Goal: Use online tool/utility: Utilize a website feature to perform a specific function

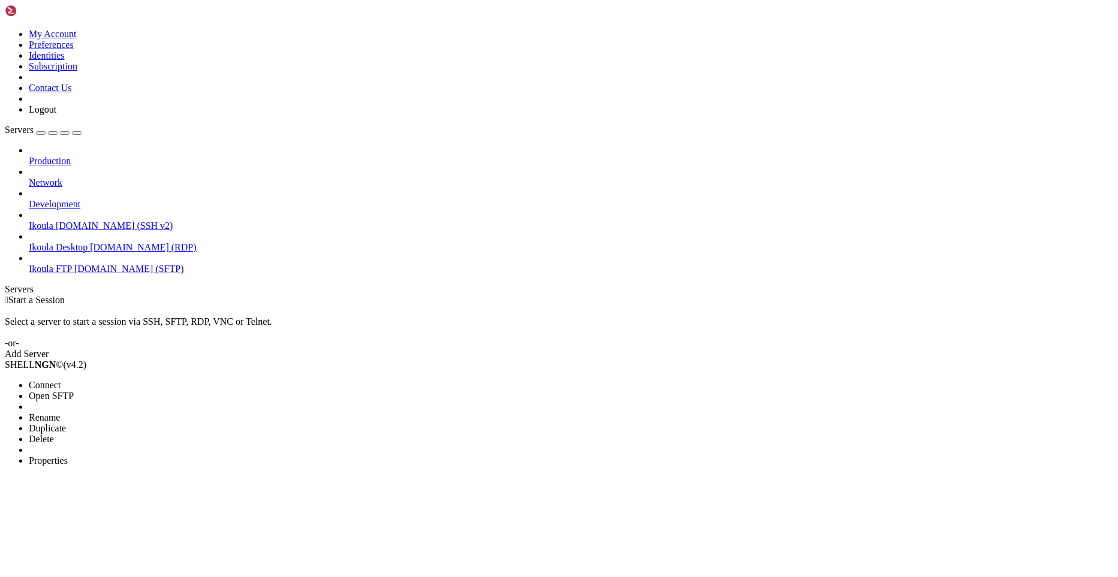
click at [138, 380] on li "Connect" at bounding box center [83, 385] width 109 height 11
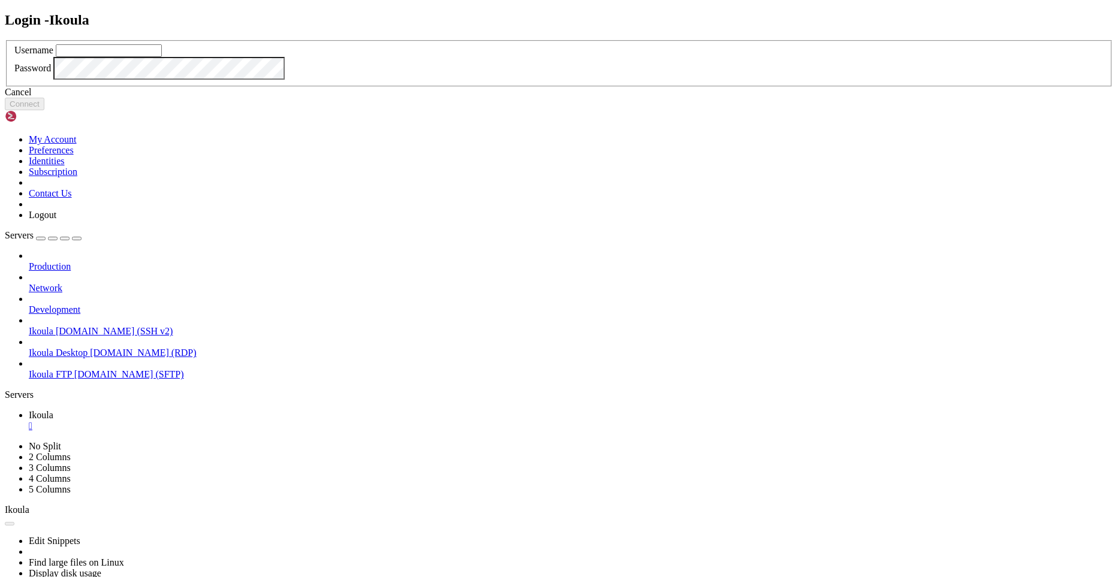
click at [162, 57] on input "text" at bounding box center [109, 50] width 106 height 13
type input "plb"
click at [44, 110] on button "Connect" at bounding box center [25, 104] width 40 height 13
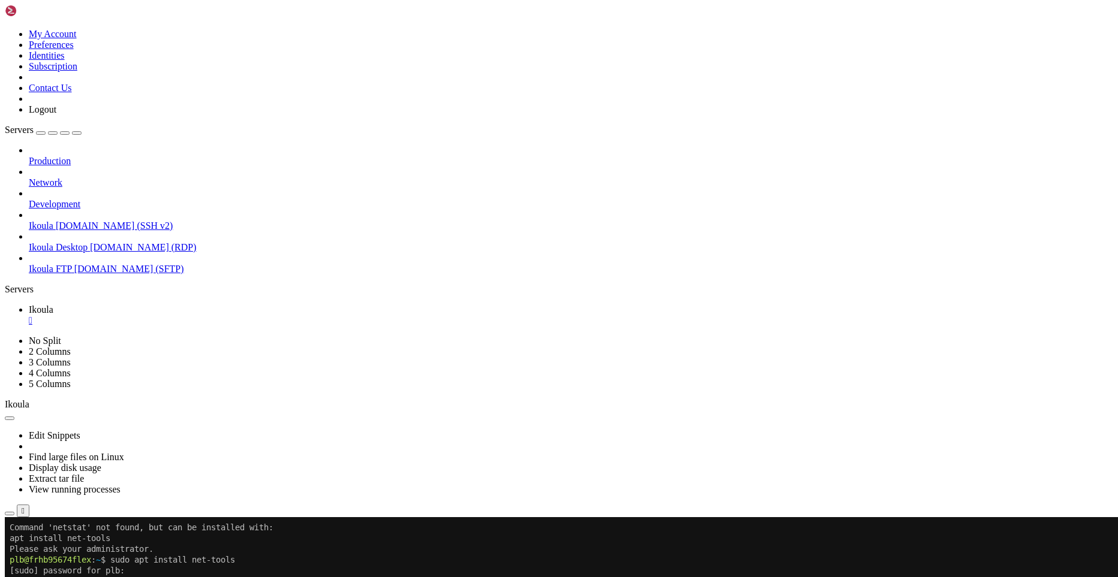
scroll to position [540, 0]
drag, startPoint x: 130, startPoint y: 937, endPoint x: 141, endPoint y: 937, distance: 10.8
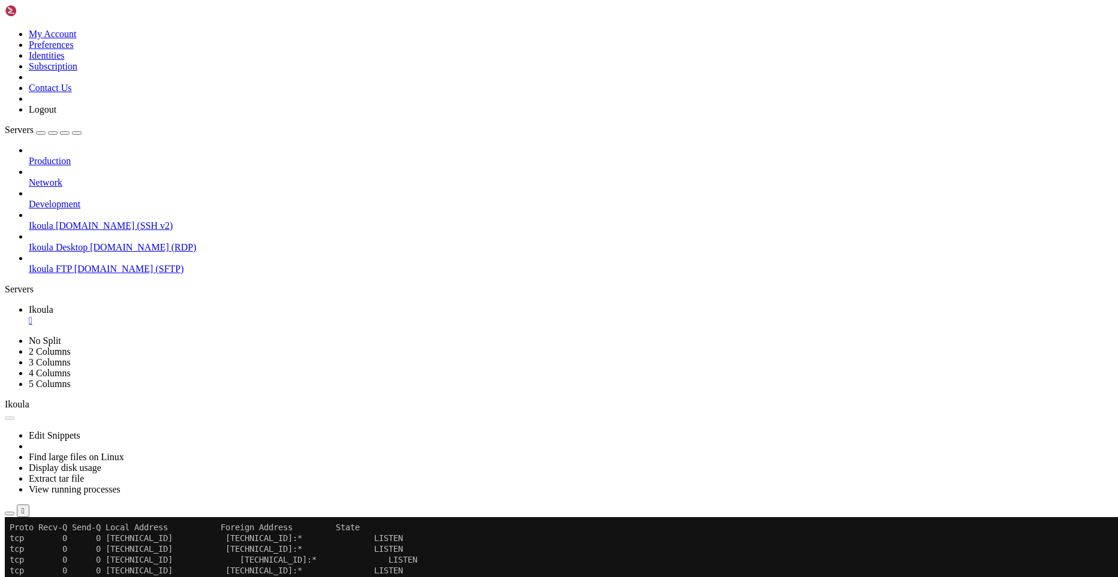
click at [53, 552] on button "Reconnect" at bounding box center [29, 558] width 48 height 13
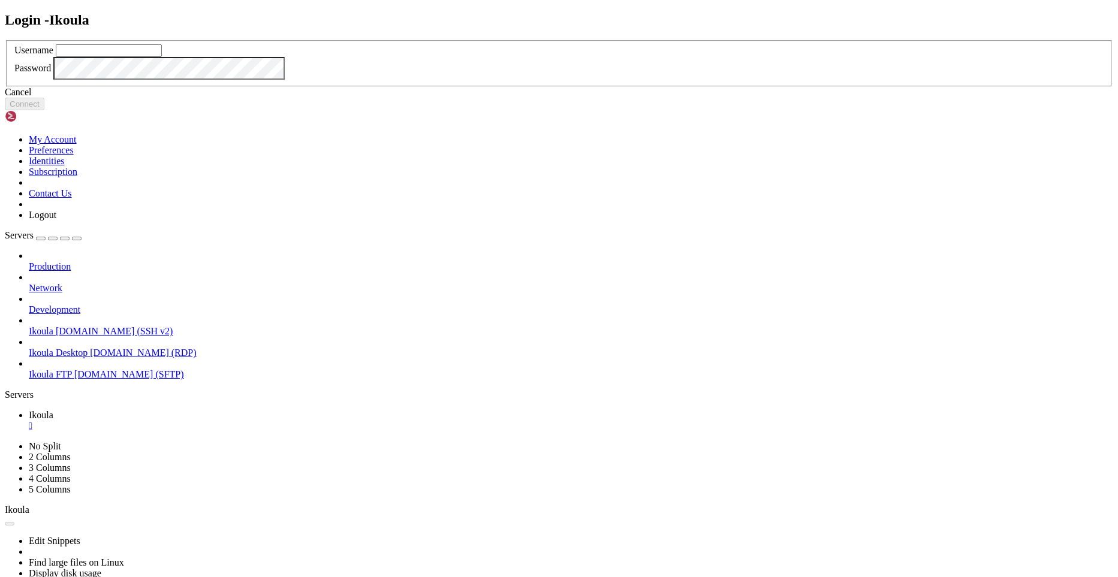
drag, startPoint x: 585, startPoint y: 365, endPoint x: 583, endPoint y: 344, distance: 20.4
click at [585, 98] on div "Cancel" at bounding box center [559, 92] width 1109 height 11
